Goal: Task Accomplishment & Management: Complete application form

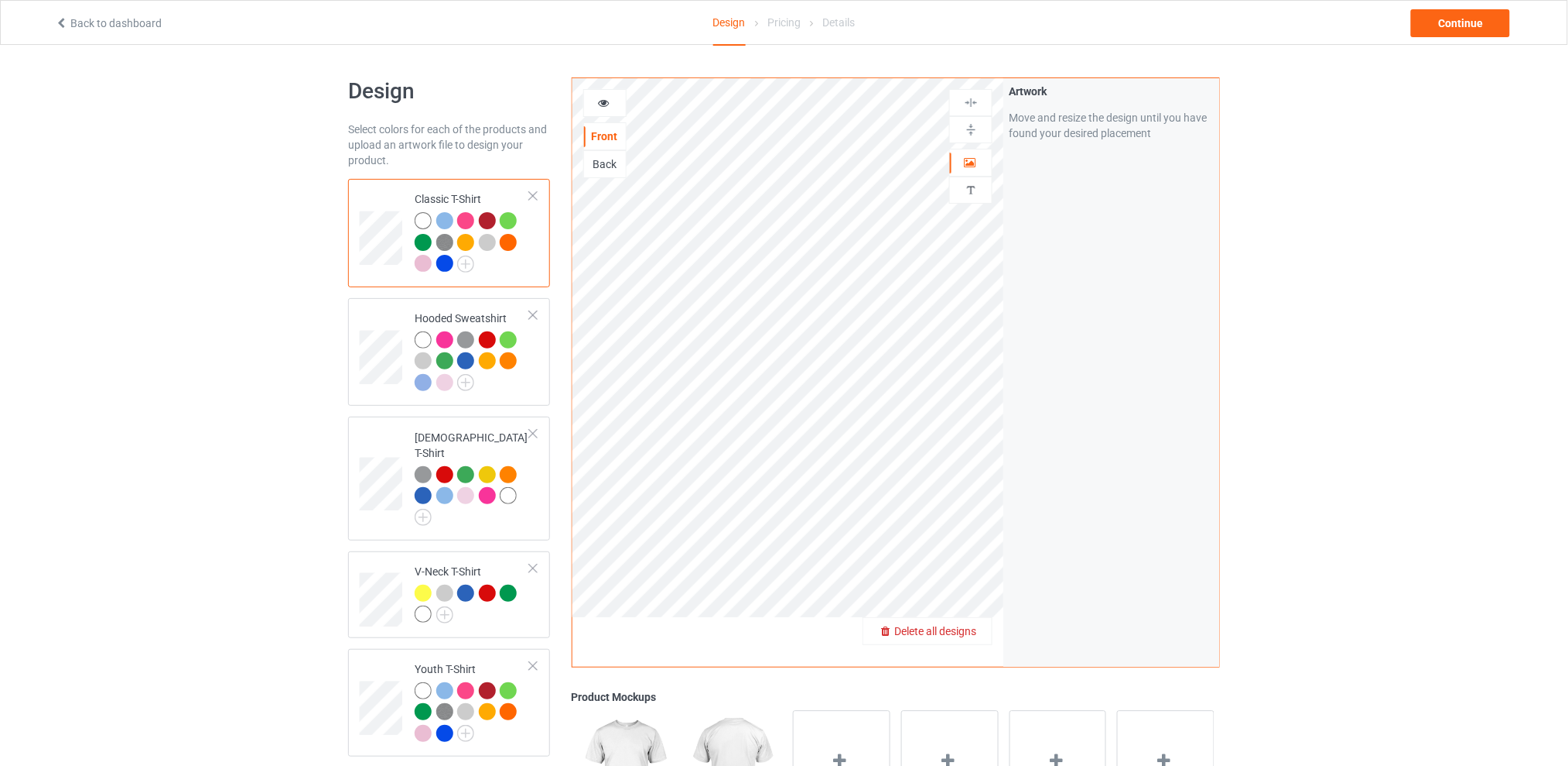
click at [970, 627] on span "Delete all designs" at bounding box center [935, 630] width 82 height 12
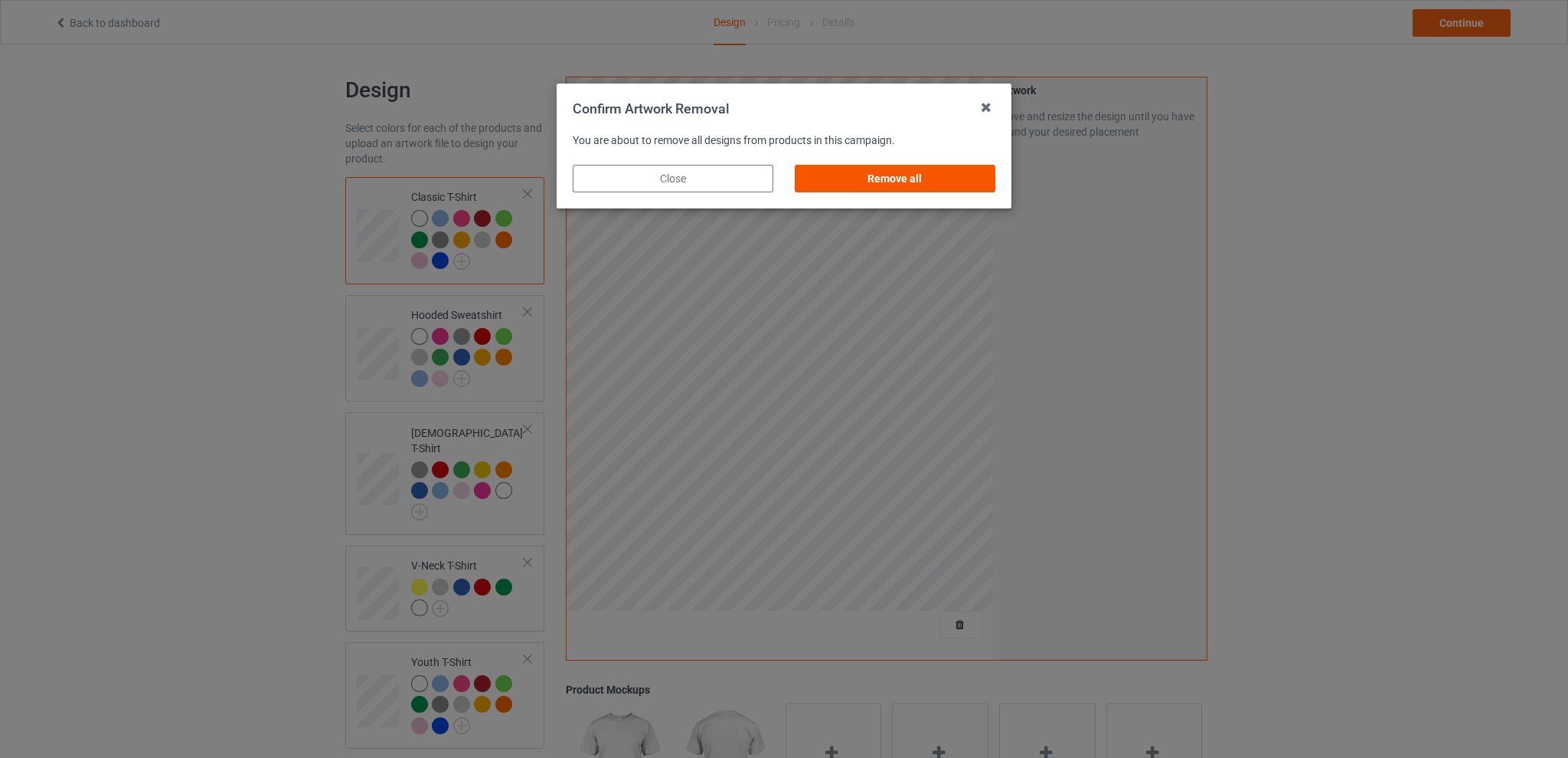
click at [935, 173] on div "Remove all" at bounding box center [896, 178] width 201 height 27
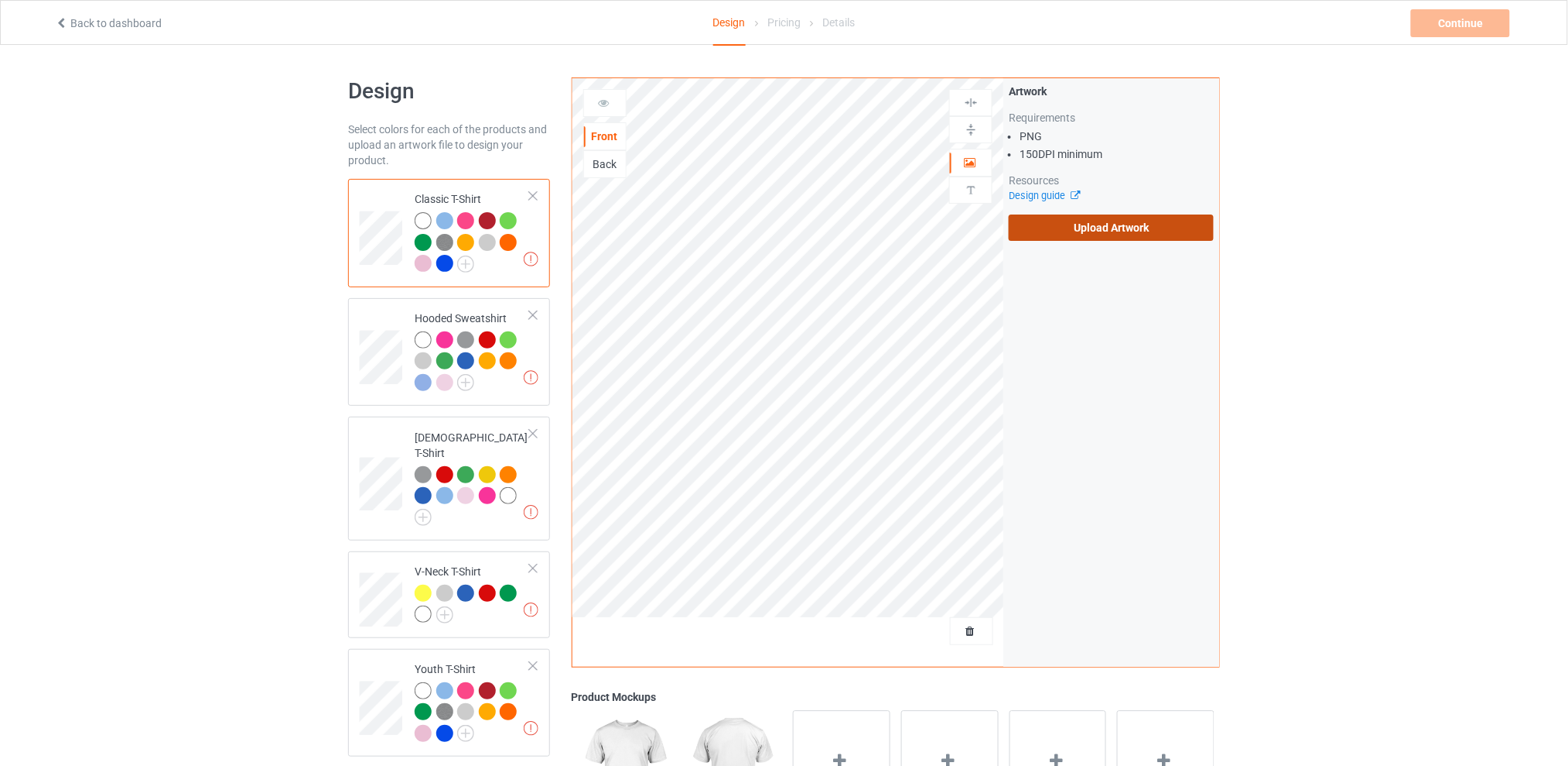
click at [1059, 224] on label "Upload Artwork" at bounding box center [1111, 228] width 205 height 27
click at [0, 0] on input "Upload Artwork" at bounding box center [0, 0] width 0 height 0
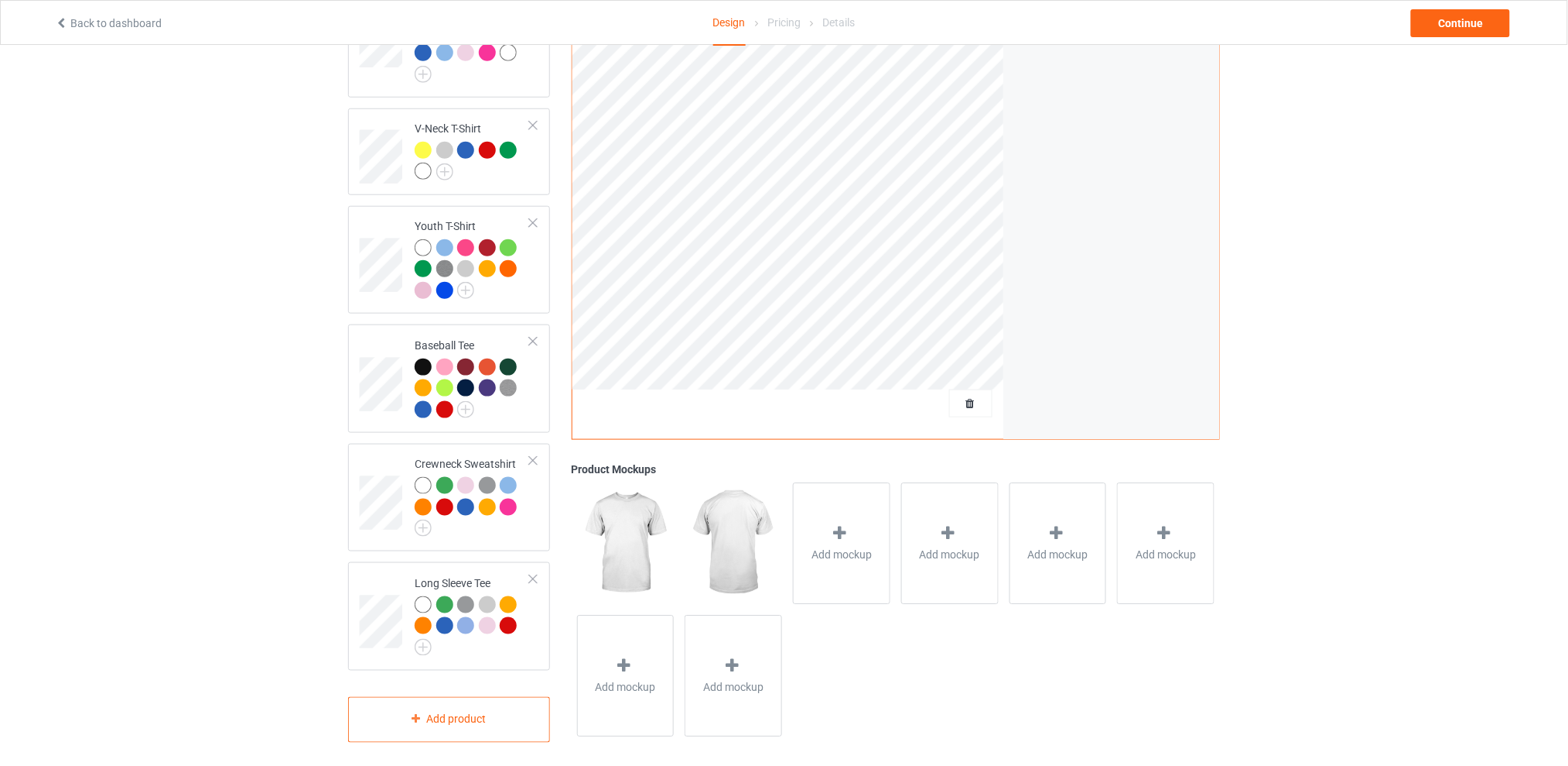
scroll to position [30, 0]
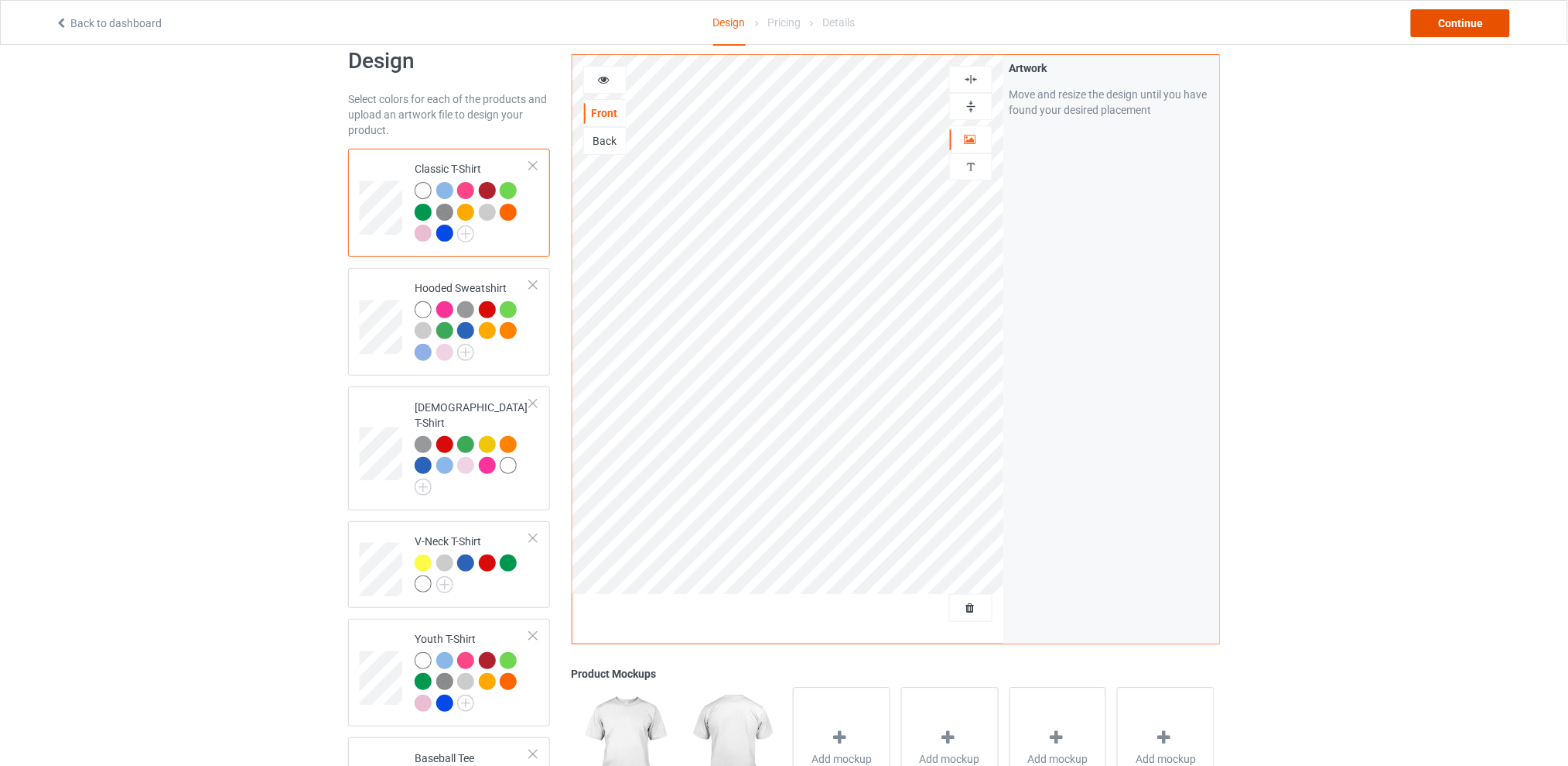
click at [1440, 28] on div "Continue" at bounding box center [1461, 23] width 99 height 28
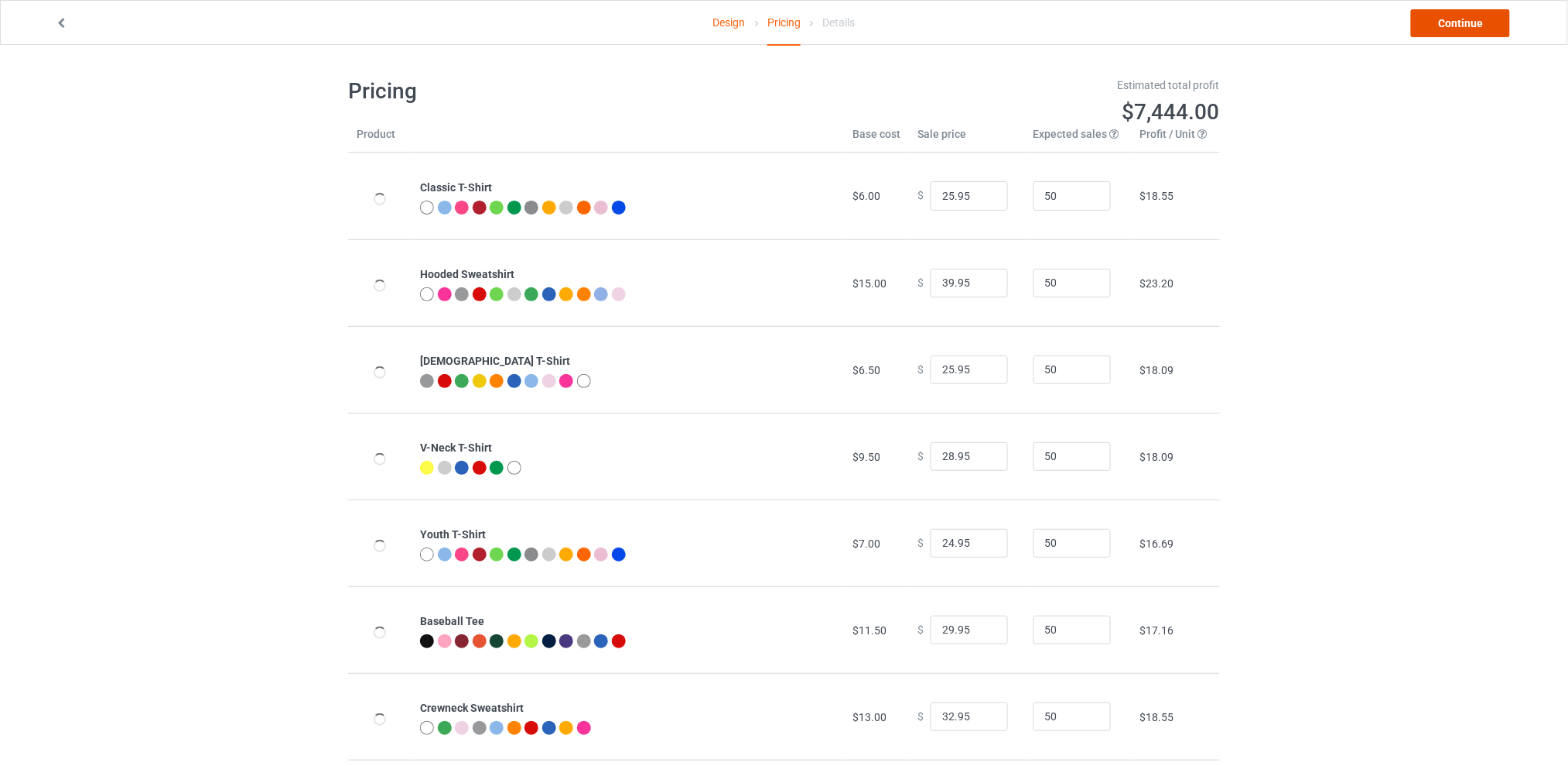
click at [1444, 29] on link "Continue" at bounding box center [1461, 23] width 99 height 28
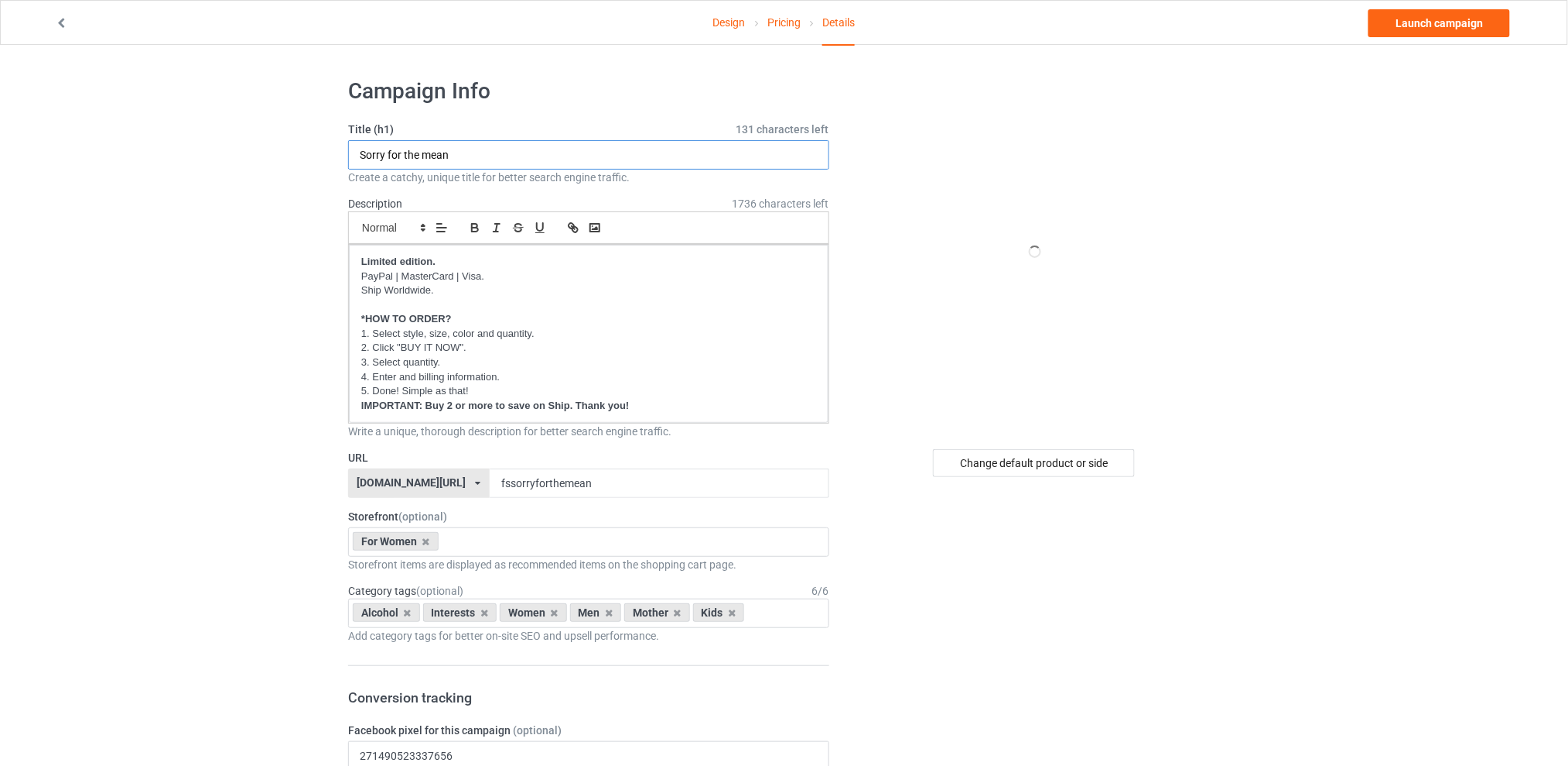
drag, startPoint x: 312, startPoint y: 166, endPoint x: 198, endPoint y: 168, distance: 114.0
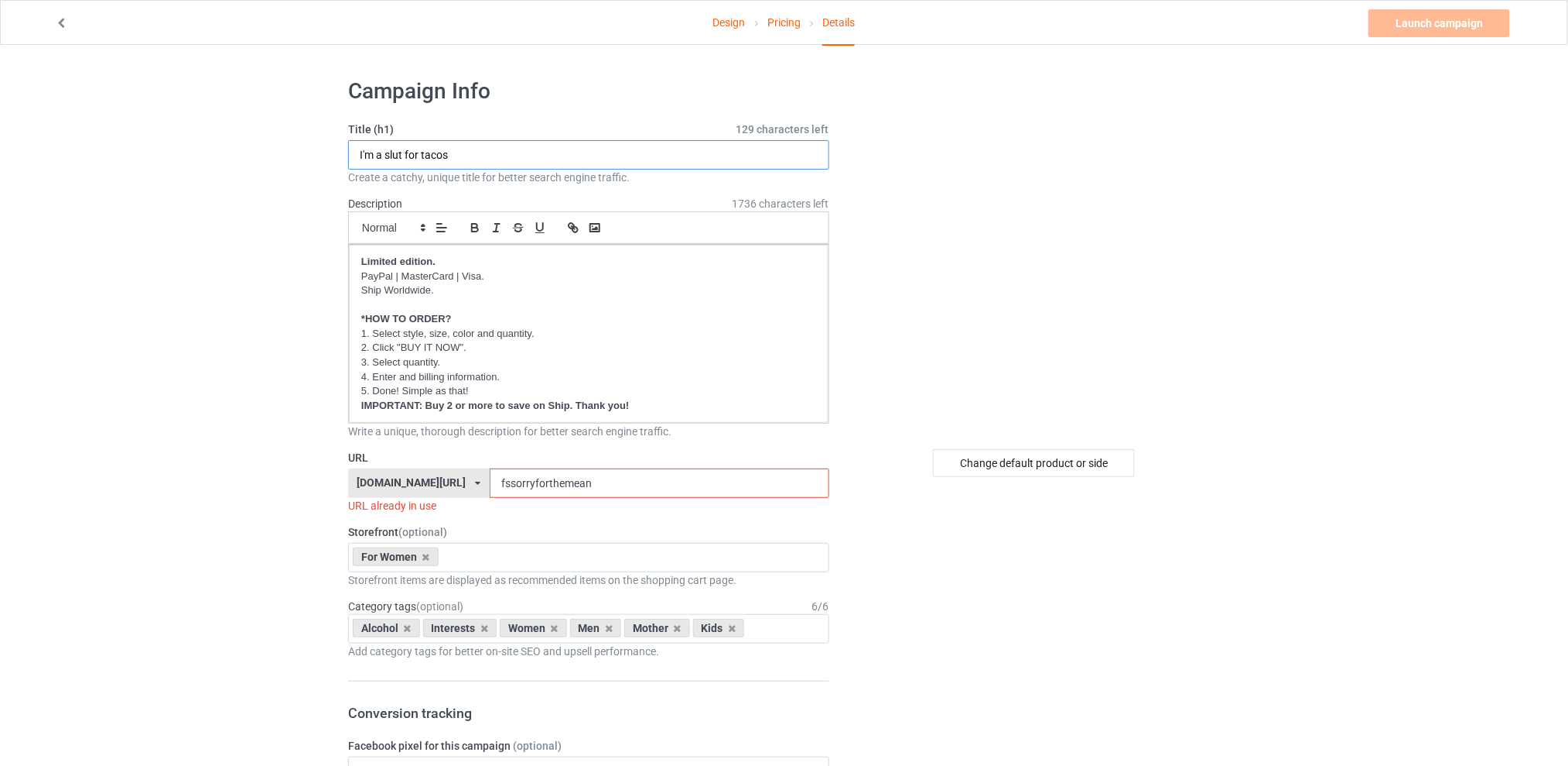
type input "I'm a slut for tacos"
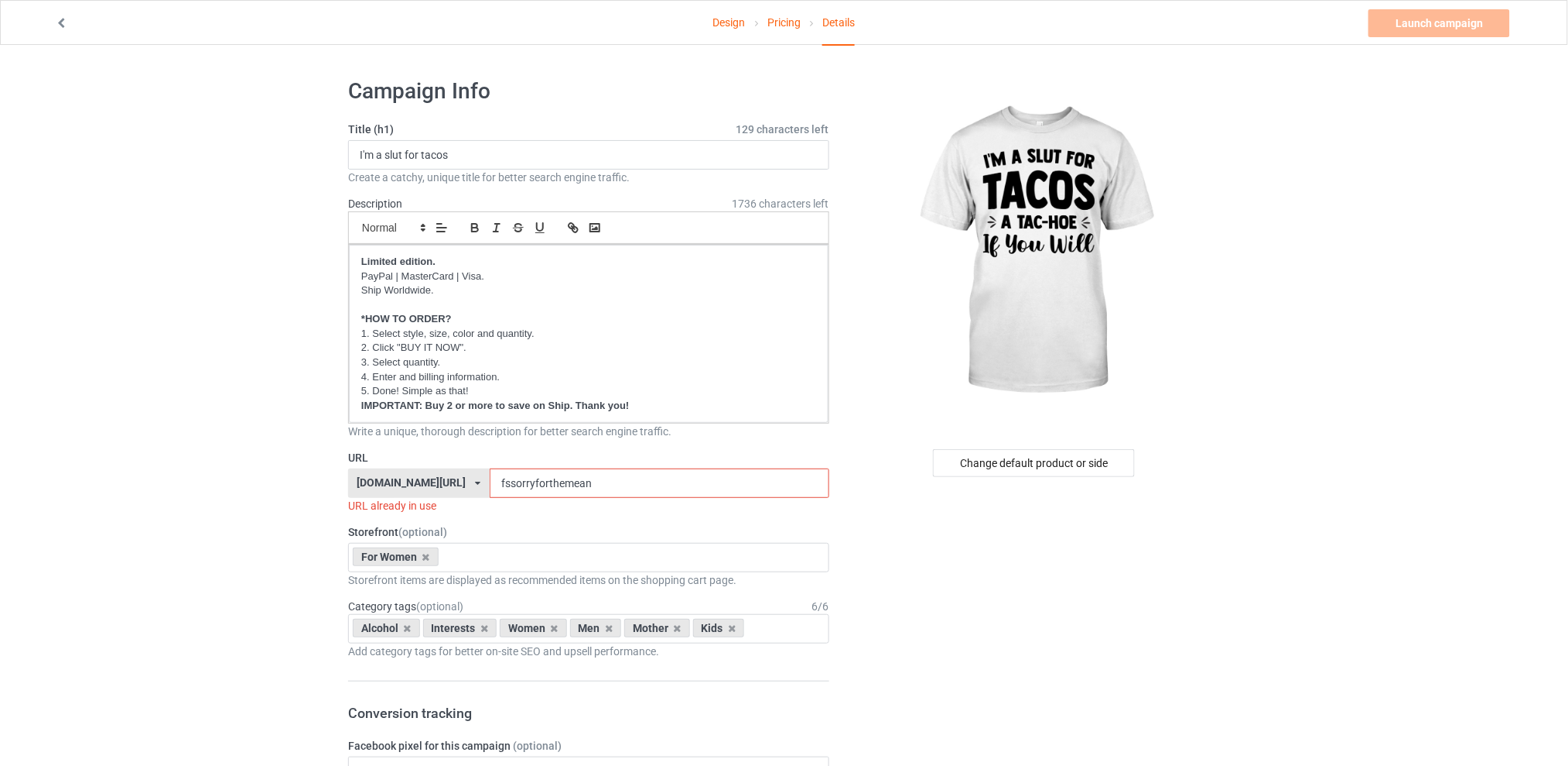
drag, startPoint x: 626, startPoint y: 484, endPoint x: 455, endPoint y: 482, distance: 171.0
click at [455, 482] on div "[DOMAIN_NAME][URL] [DOMAIN_NAME][URL] [DOMAIN_NAME][URL] [DOMAIN_NAME][URL] 5d7…" at bounding box center [588, 482] width 481 height 29
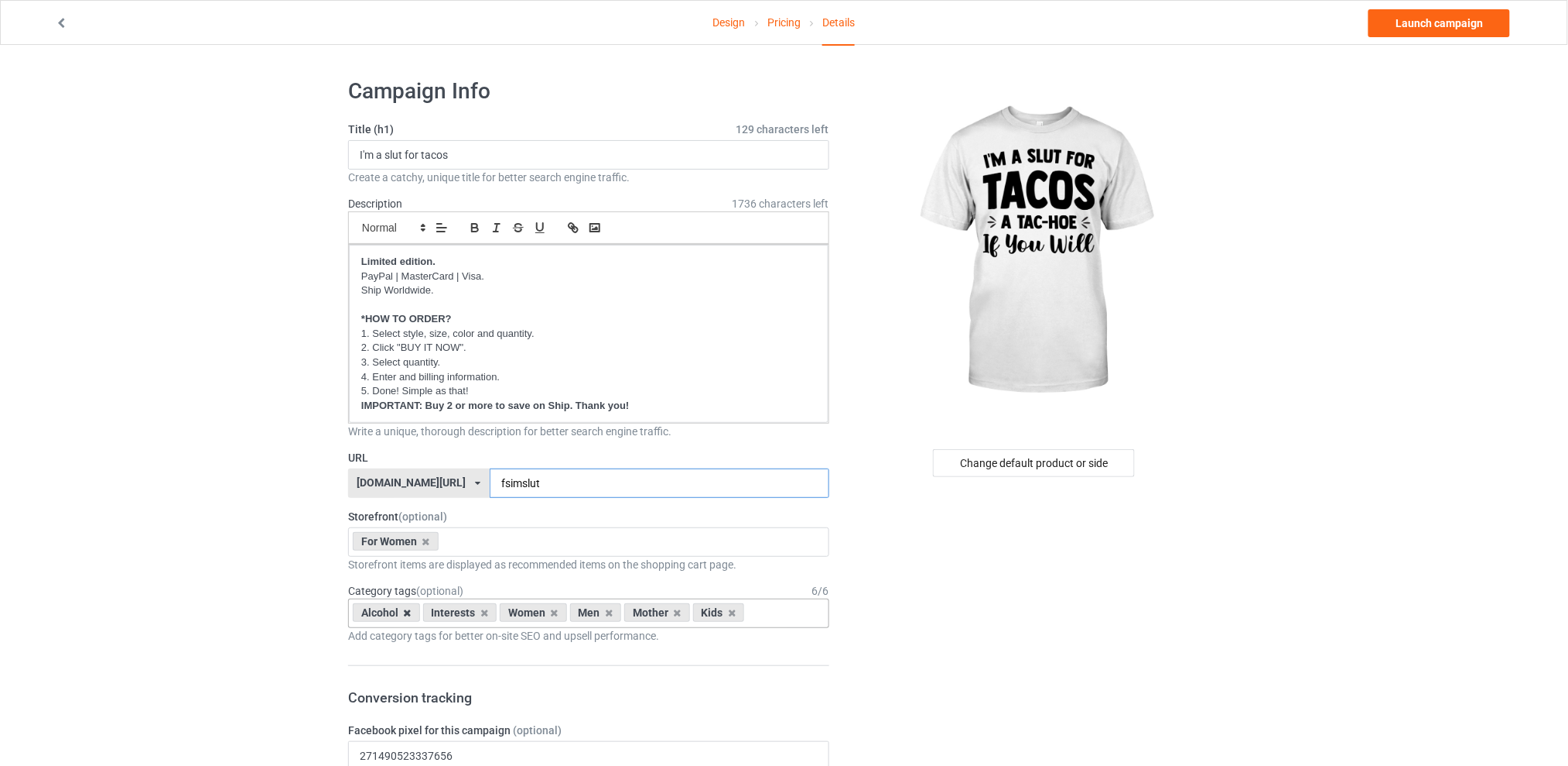
type input "fsimslut"
click at [405, 610] on icon at bounding box center [408, 612] width 8 height 10
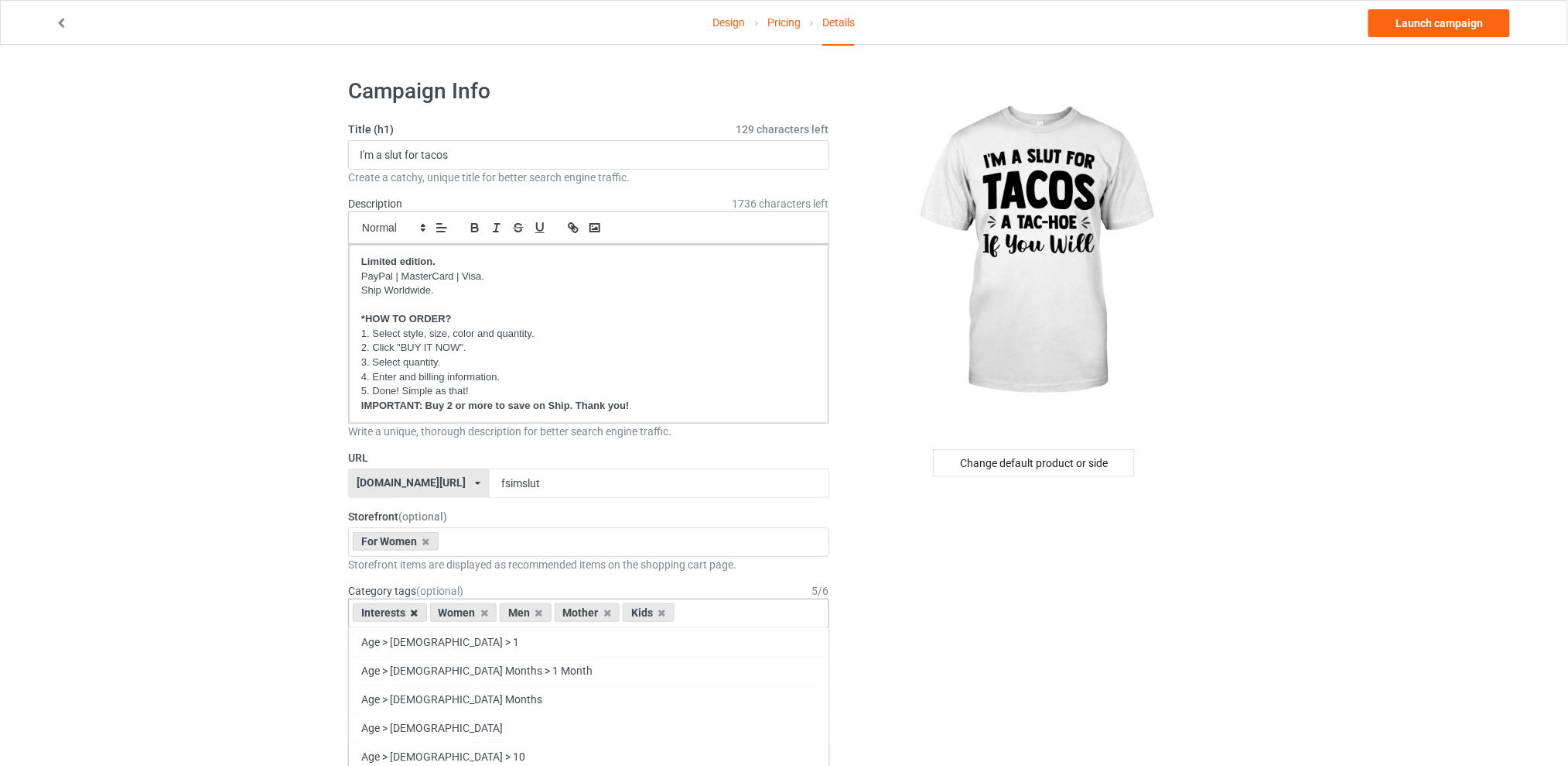
click at [414, 611] on icon at bounding box center [415, 612] width 8 height 10
click at [459, 614] on icon at bounding box center [462, 612] width 8 height 10
click at [476, 612] on icon at bounding box center [475, 612] width 8 height 10
click at [465, 615] on icon at bounding box center [462, 612] width 8 height 10
click at [1022, 465] on div "Change default product or side" at bounding box center [1034, 462] width 202 height 28
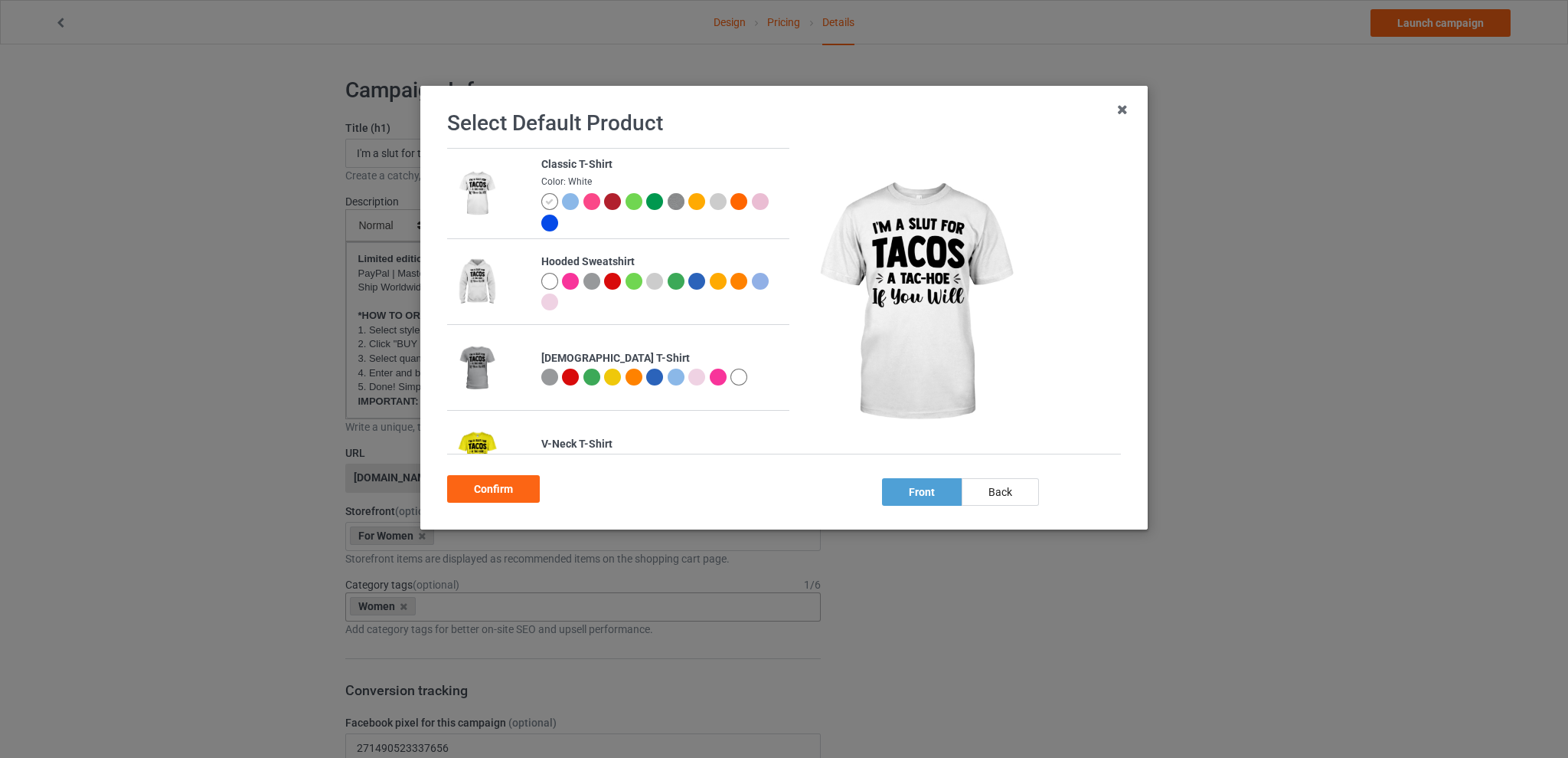
click at [638, 200] on div at bounding box center [634, 202] width 17 height 17
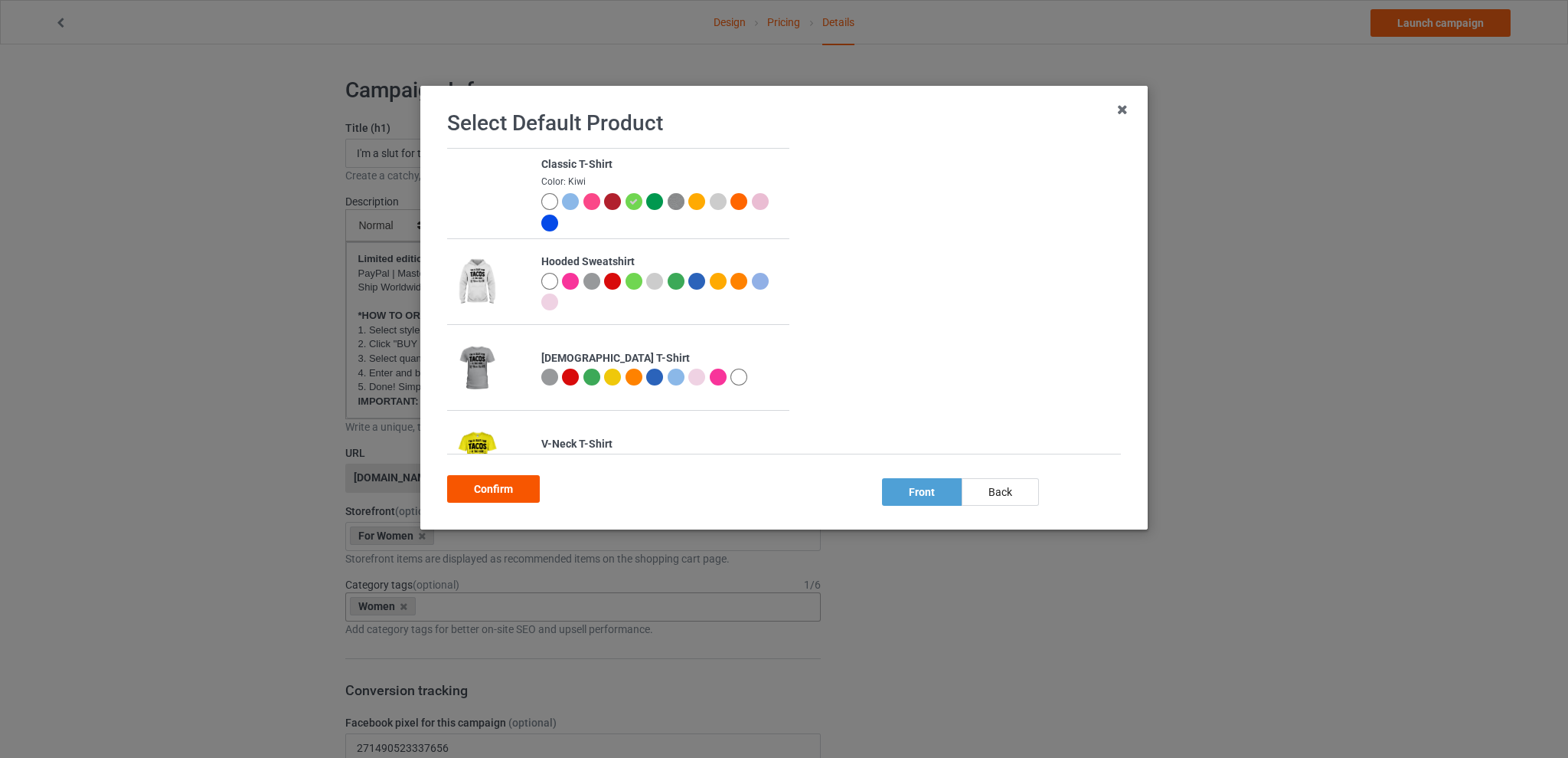
click at [507, 487] on div "Confirm" at bounding box center [493, 488] width 93 height 27
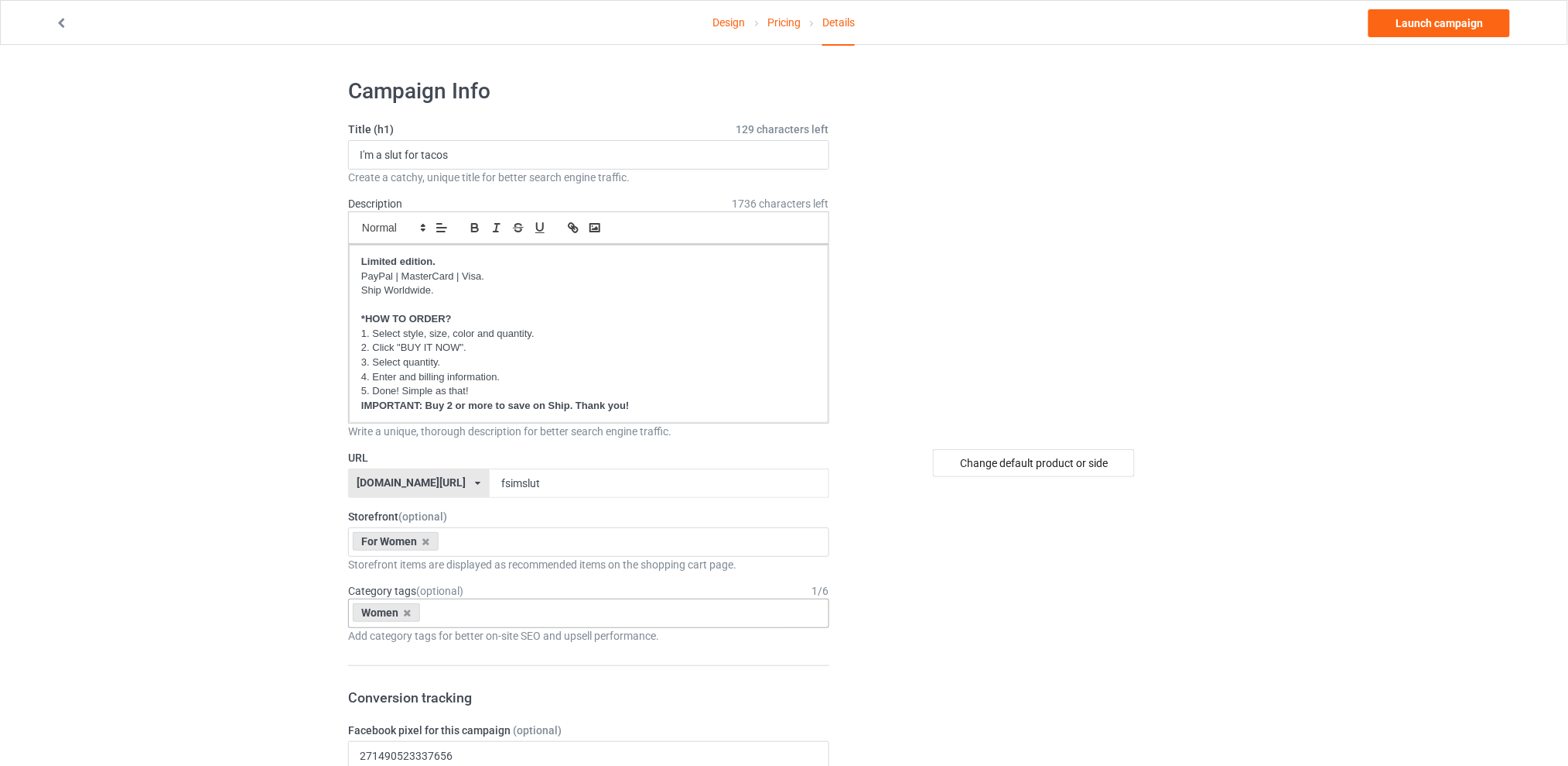
click at [1410, 19] on link "Launch campaign" at bounding box center [1439, 23] width 141 height 28
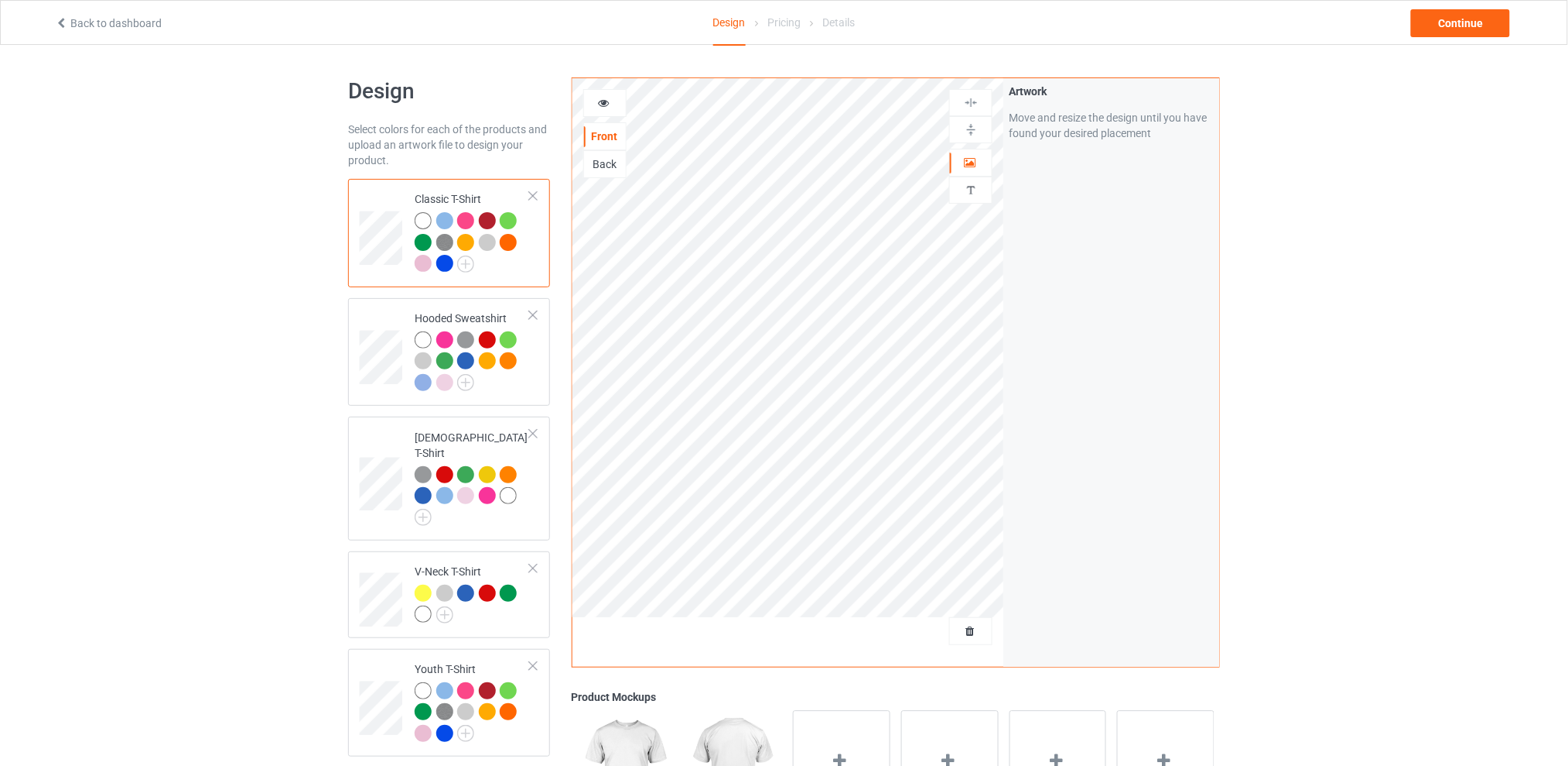
click at [970, 640] on div at bounding box center [971, 630] width 44 height 28
click at [971, 629] on span "Delete all designs" at bounding box center [935, 630] width 82 height 12
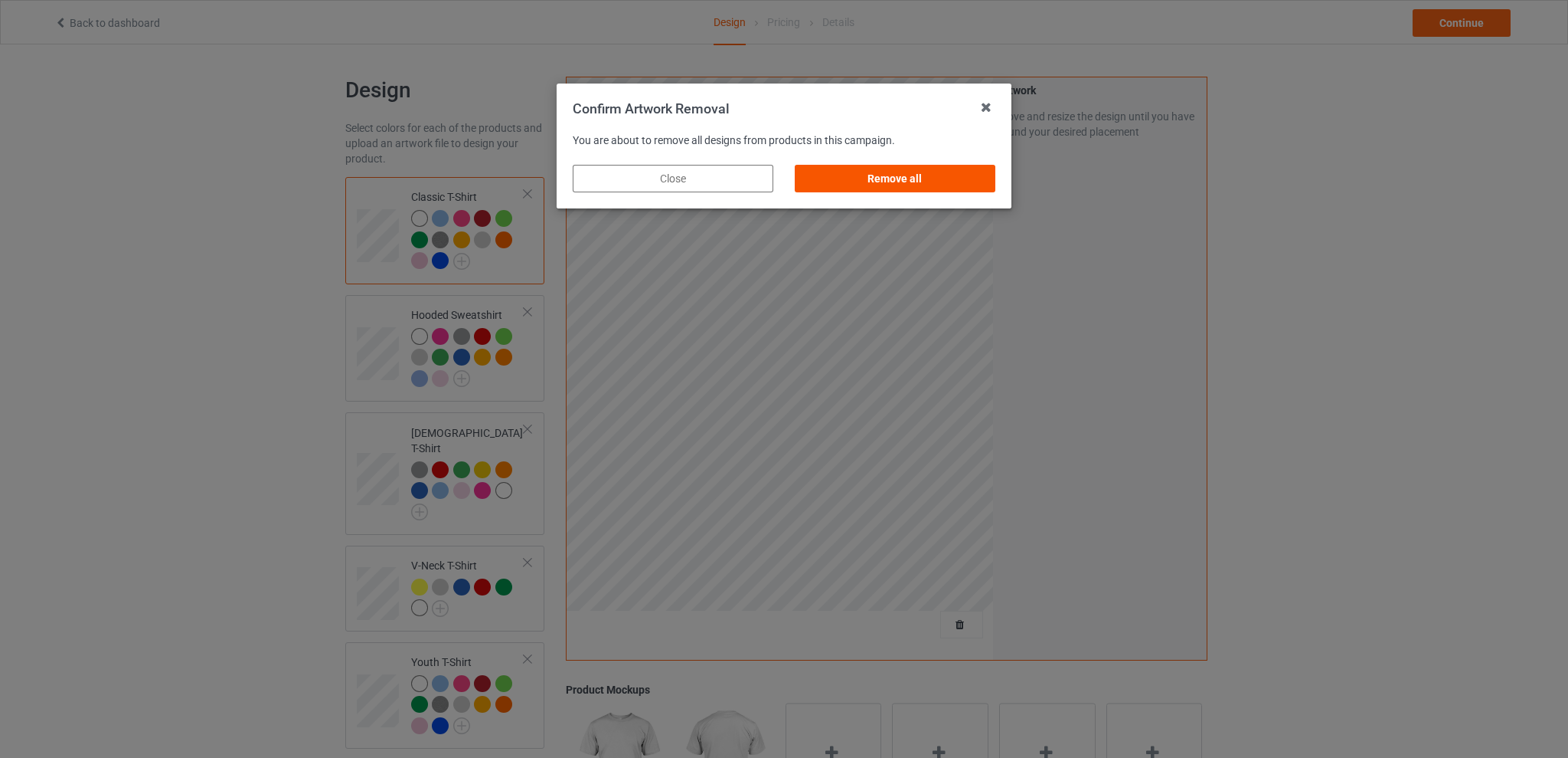
click at [899, 176] on div "Remove all" at bounding box center [896, 178] width 201 height 27
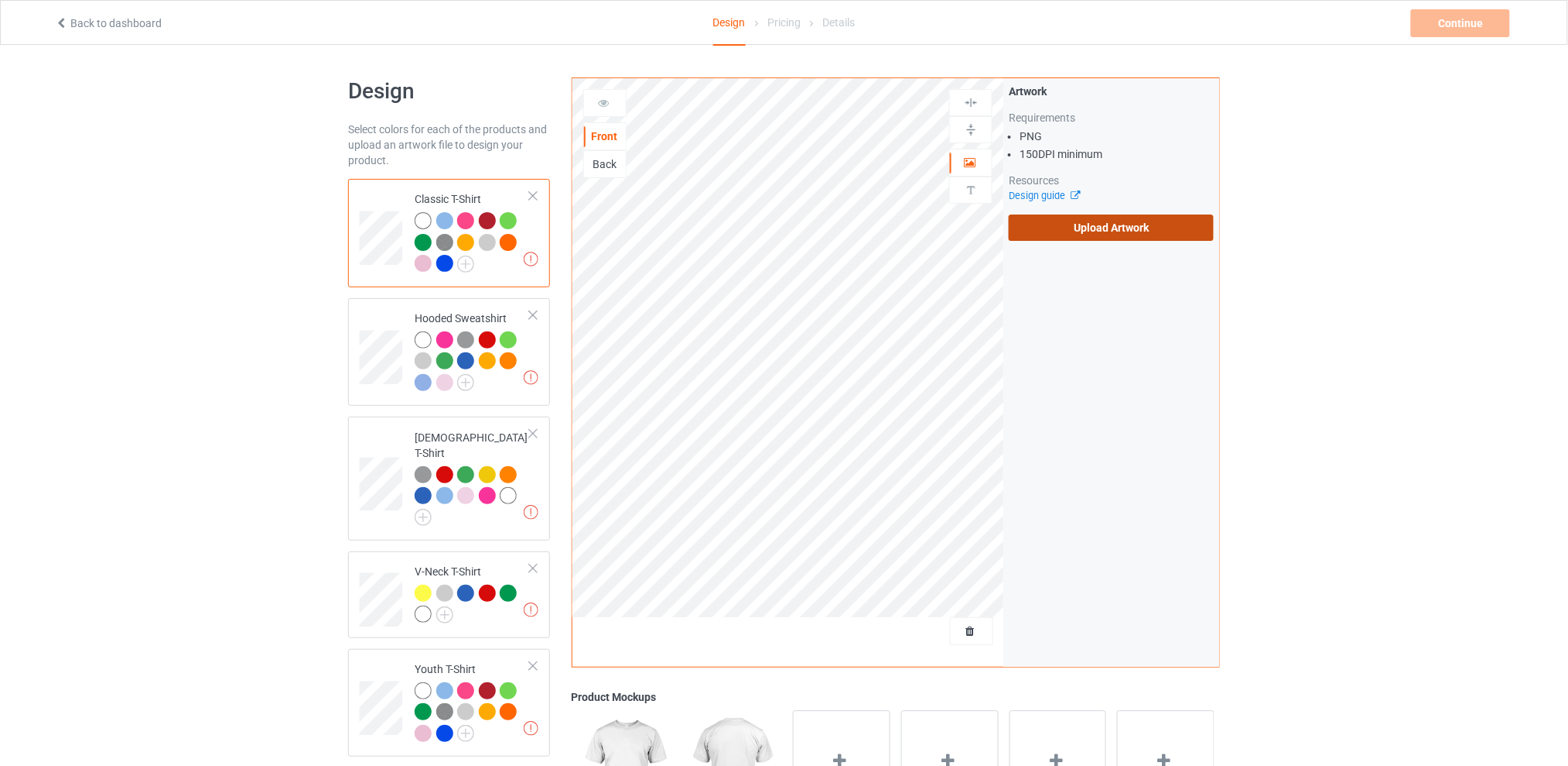
click at [1104, 231] on label "Upload Artwork" at bounding box center [1111, 228] width 205 height 27
click at [0, 0] on input "Upload Artwork" at bounding box center [0, 0] width 0 height 0
